Goal: Information Seeking & Learning: Learn about a topic

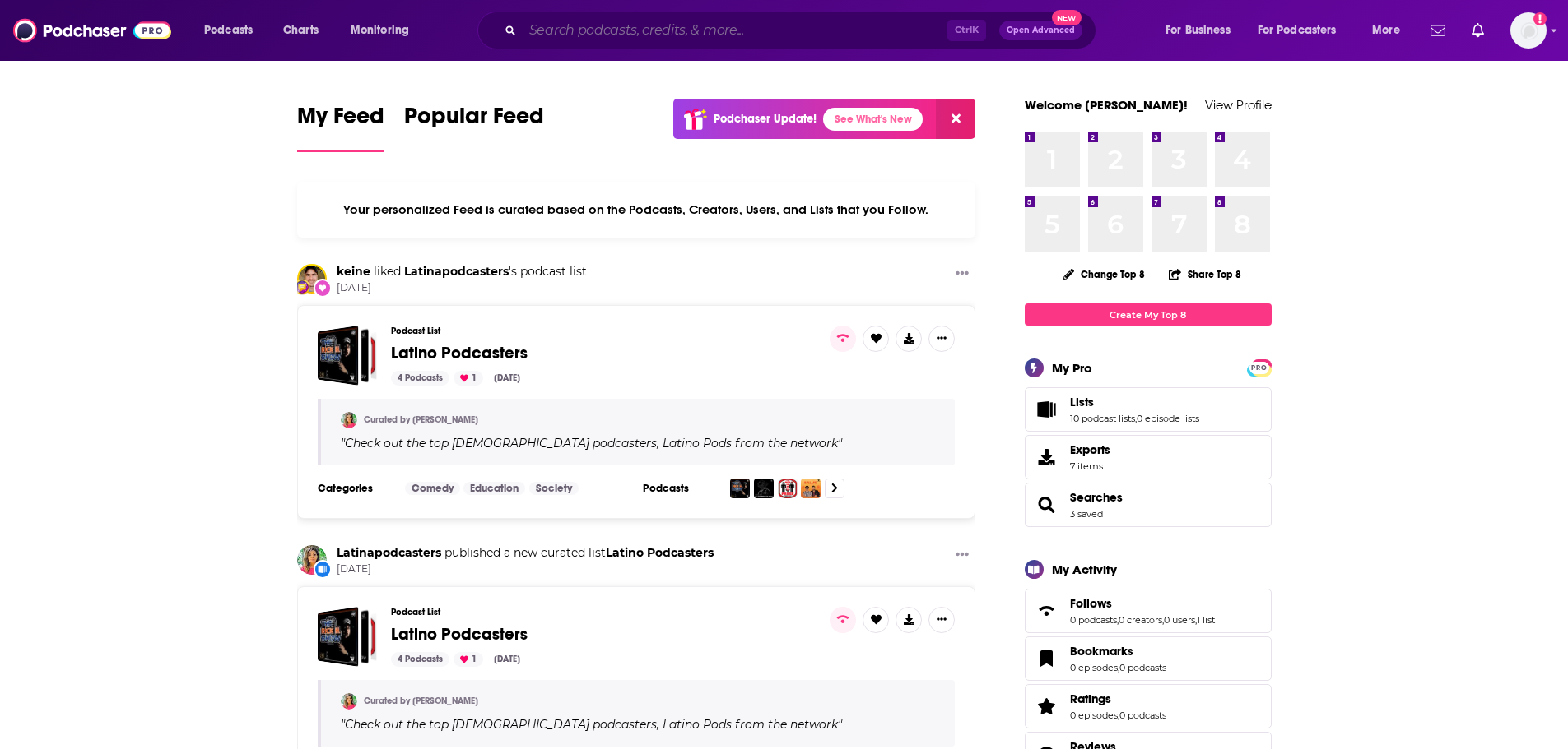
click at [602, 28] on input "Search podcasts, credits, & more..." at bounding box center [735, 30] width 425 height 26
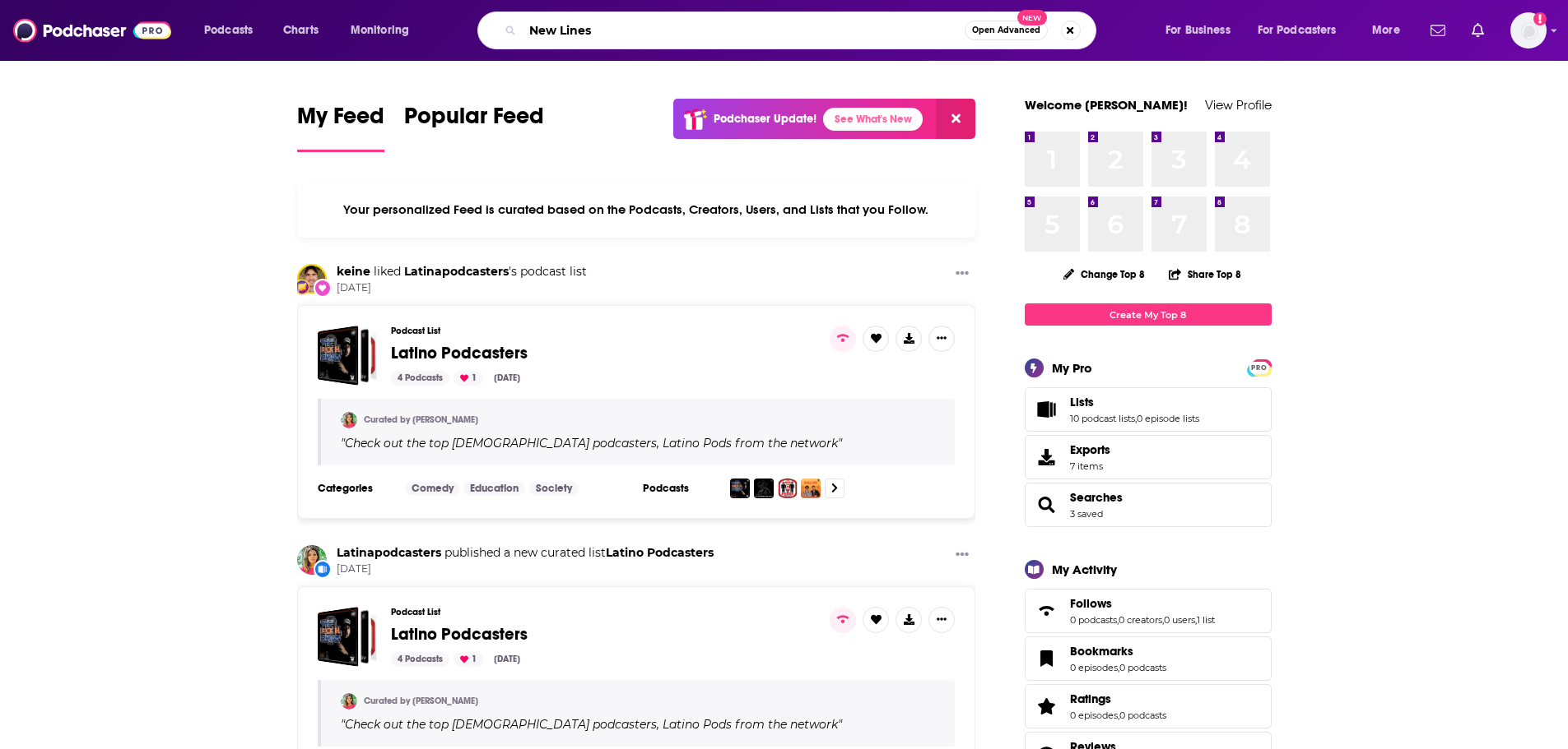
type input "New Lines"
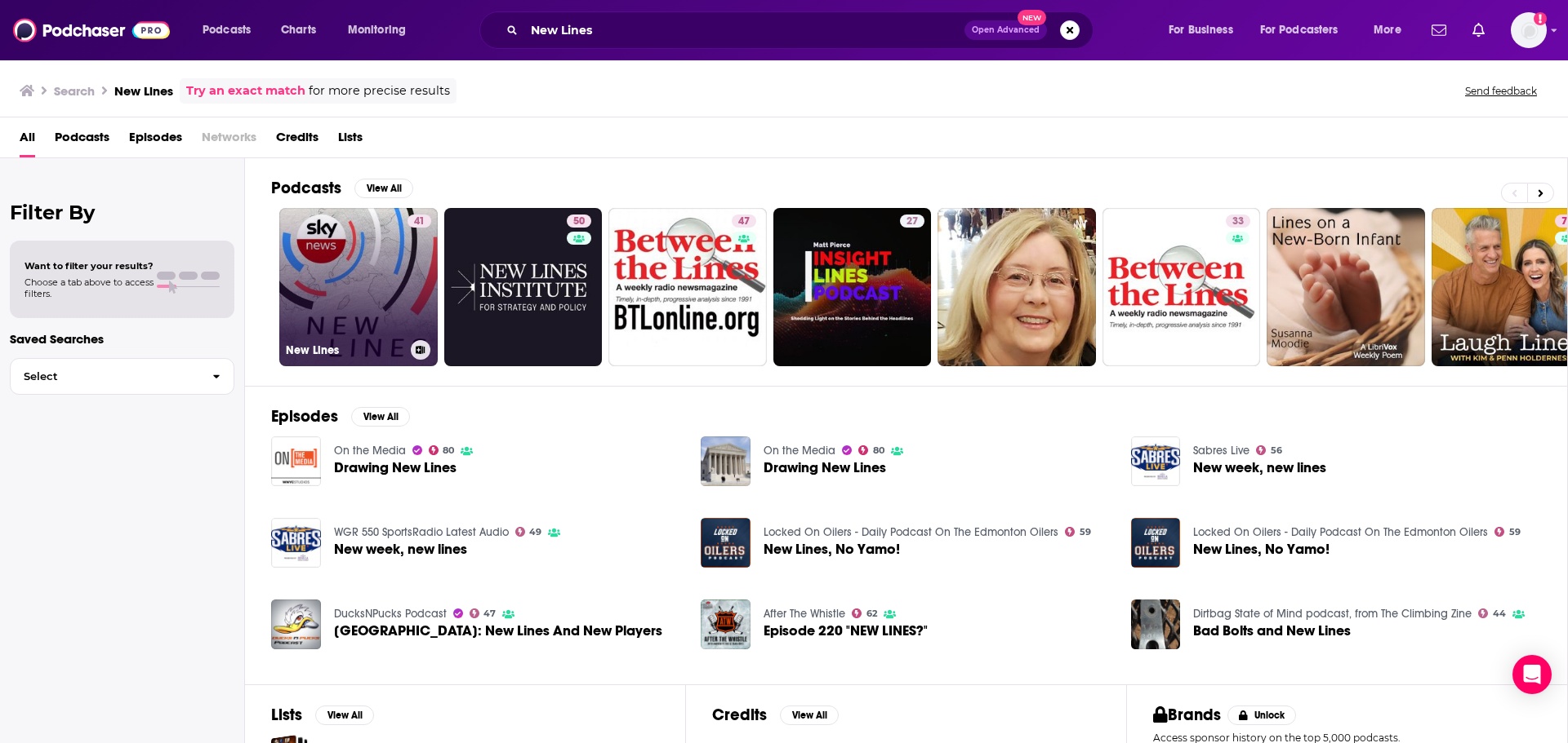
click at [393, 297] on link "41 New Lines" at bounding box center [358, 287] width 158 height 158
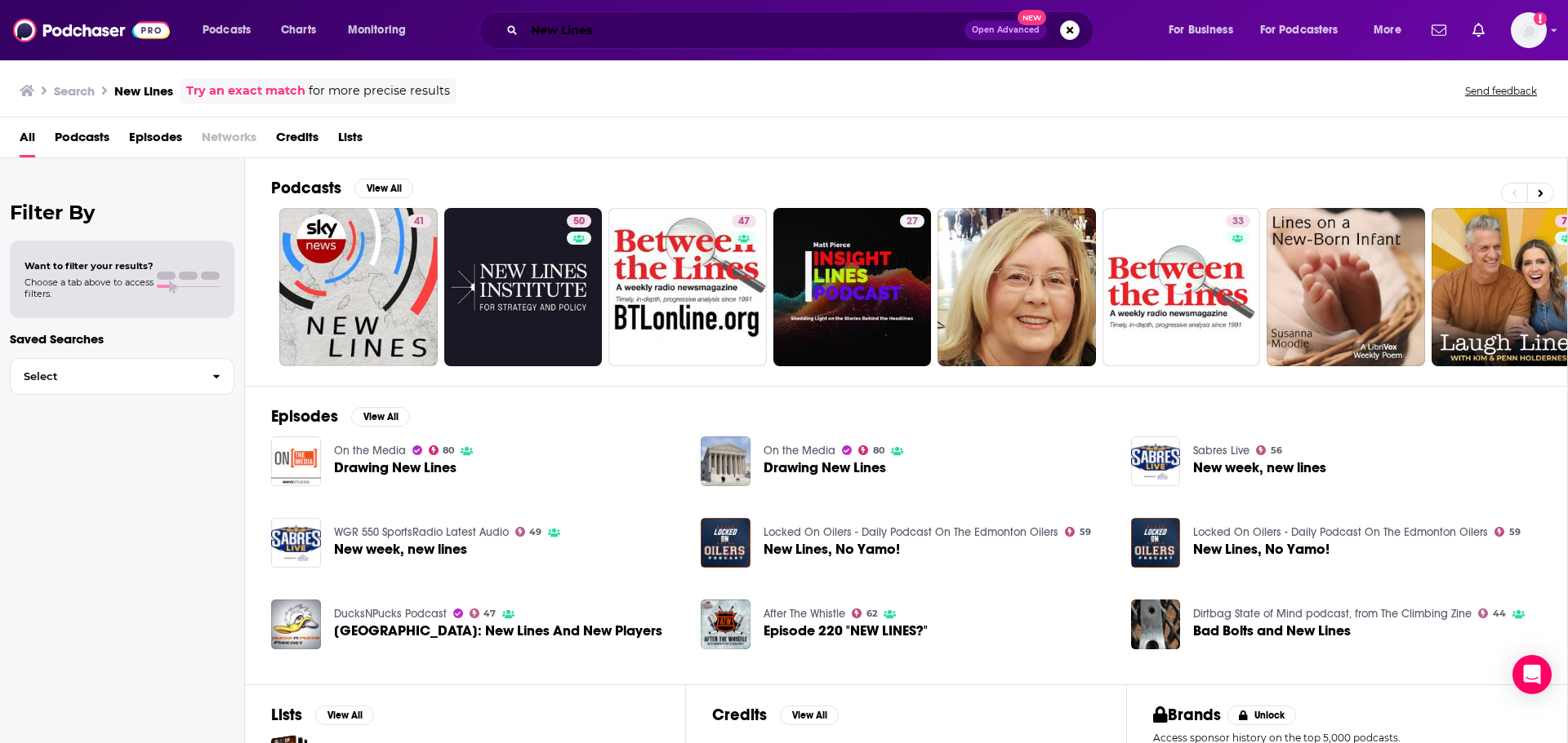
click at [626, 38] on input "New Lines" at bounding box center [744, 30] width 440 height 26
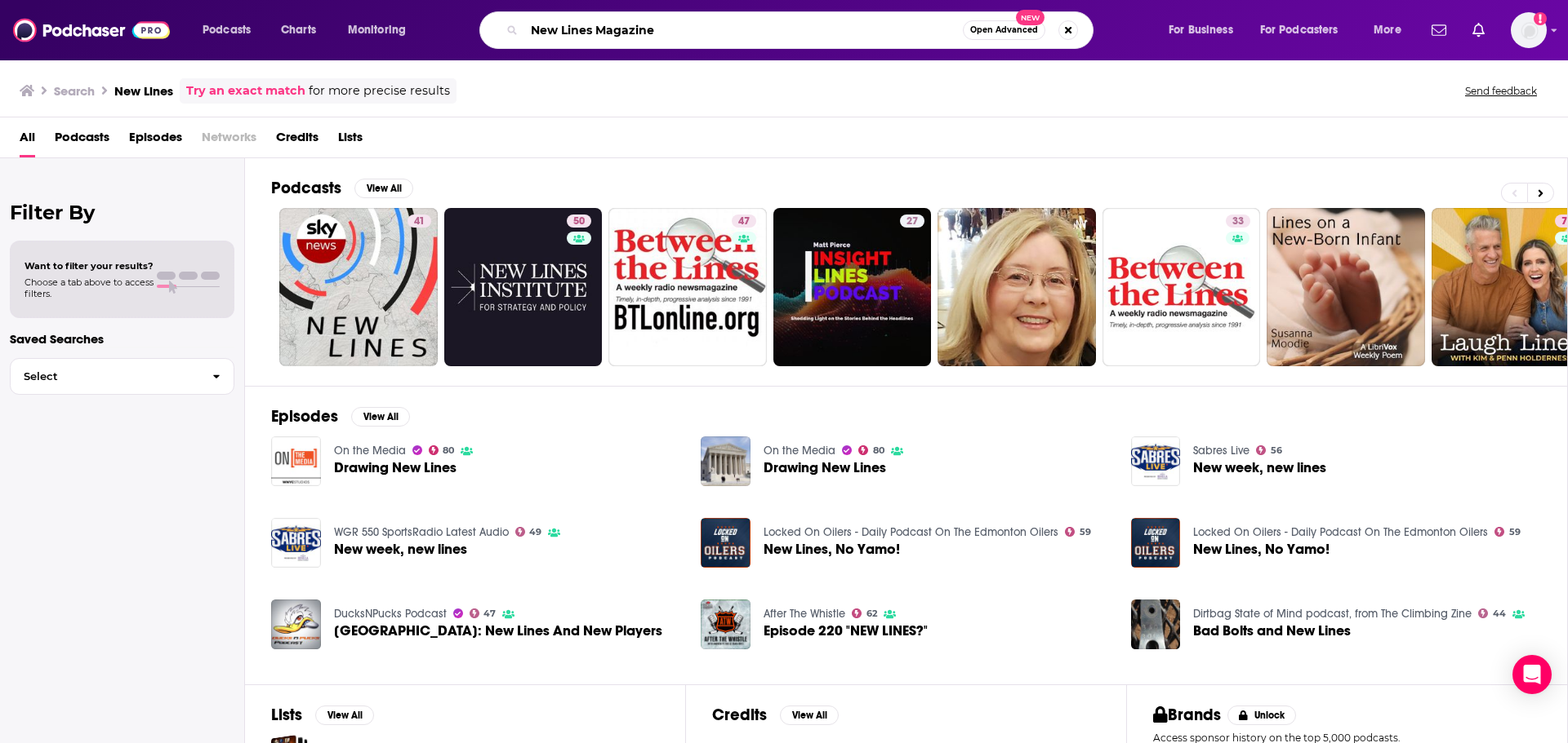
type input "New Lines Magazine"
